Goal: Transaction & Acquisition: Purchase product/service

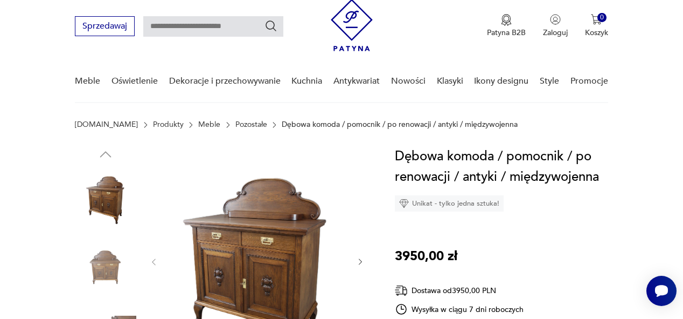
scroll to position [86, 0]
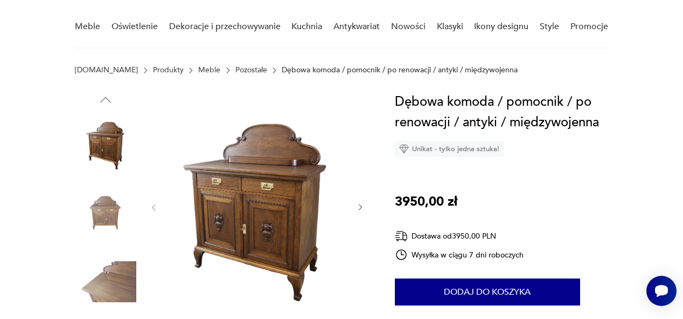
click at [361, 206] on icon "button" at bounding box center [360, 207] width 3 height 6
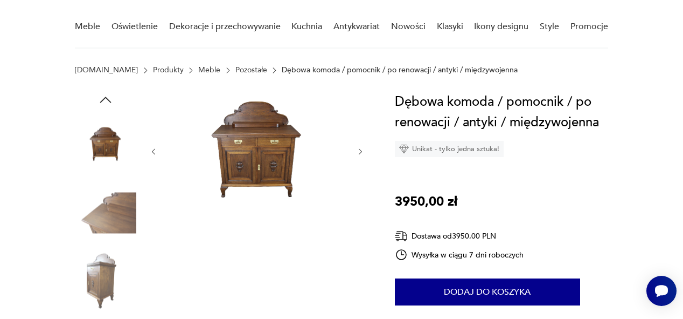
click at [359, 206] on div at bounding box center [257, 152] width 216 height 120
click at [358, 153] on icon "button" at bounding box center [360, 151] width 9 height 9
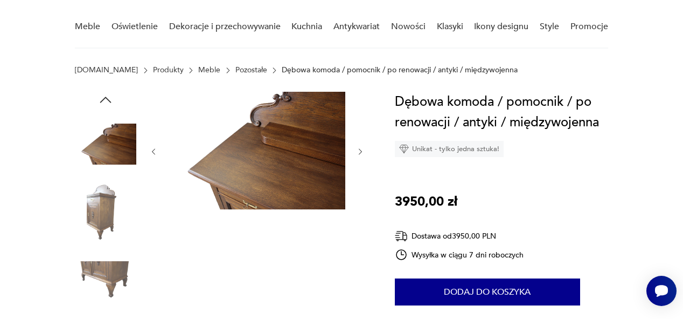
click at [360, 150] on icon "button" at bounding box center [360, 151] width 9 height 9
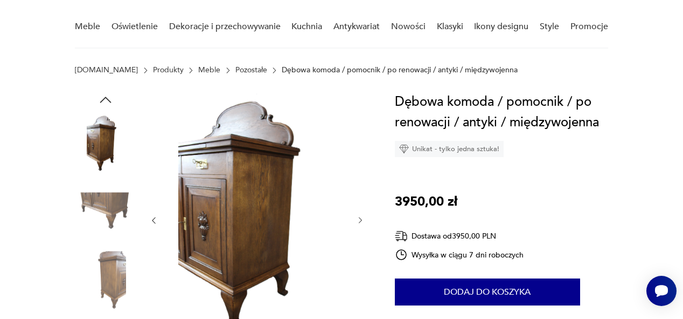
click at [361, 221] on icon "button" at bounding box center [360, 220] width 9 height 9
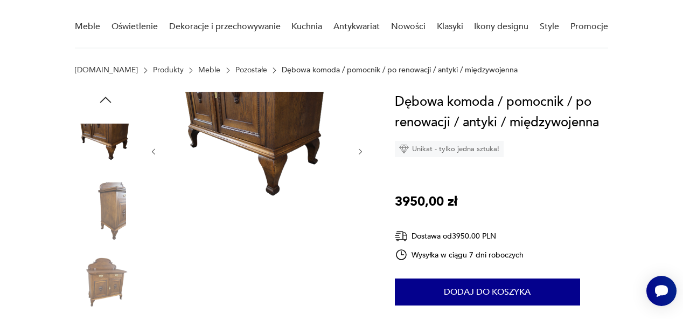
click at [358, 151] on icon "button" at bounding box center [360, 151] width 9 height 9
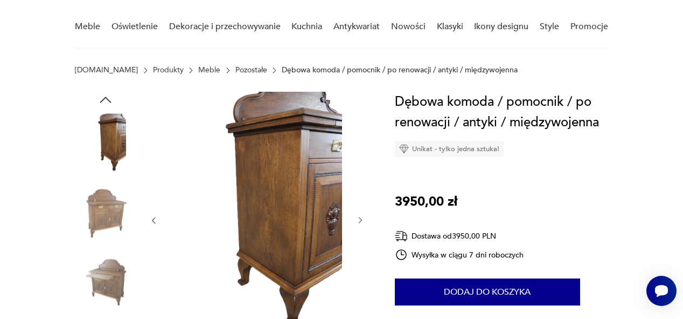
click at [360, 218] on icon "button" at bounding box center [360, 220] width 9 height 9
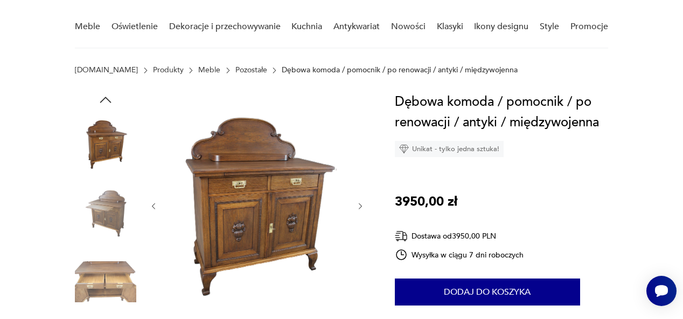
click at [104, 280] on img at bounding box center [105, 281] width 61 height 61
